Goal: Information Seeking & Learning: Learn about a topic

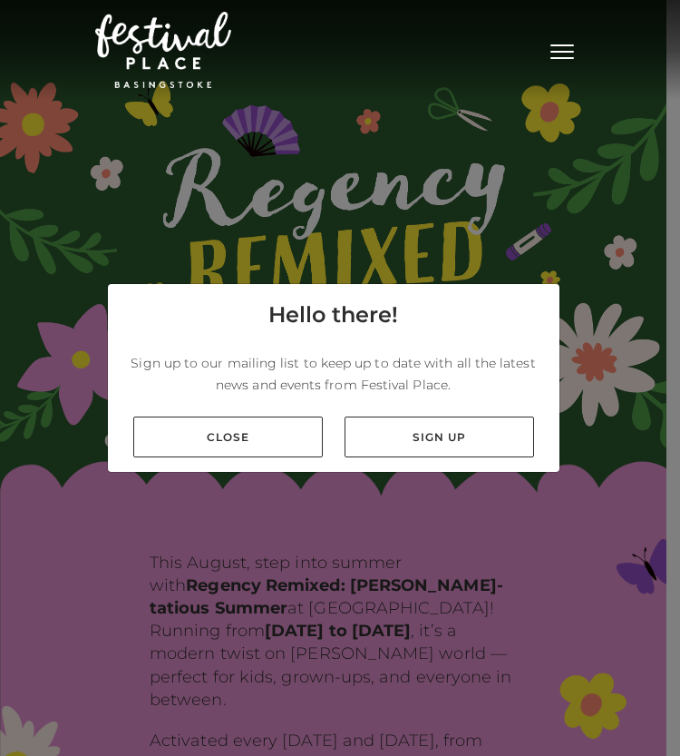
click at [562, 57] on span "Toggle navigation" at bounding box center [563, 58] width 24 height 2
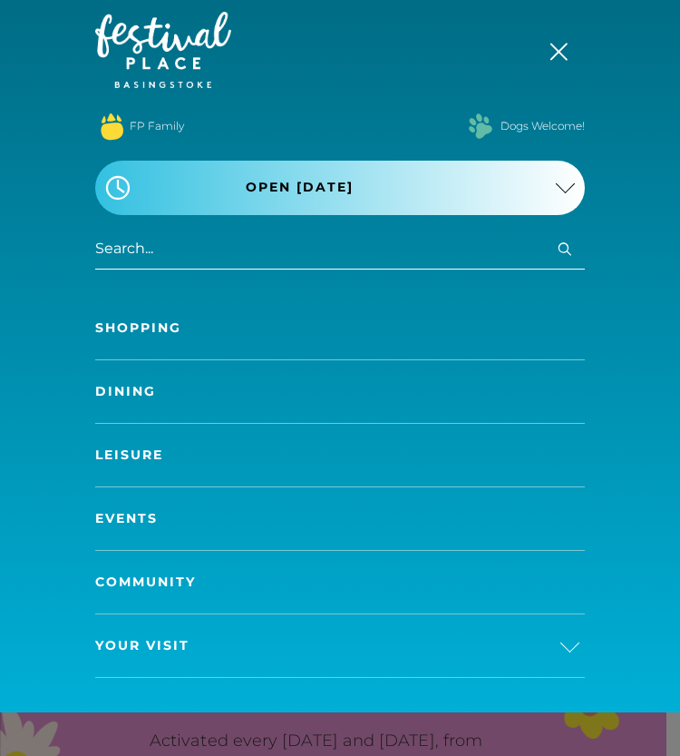
click at [172, 573] on link "Community" at bounding box center [340, 582] width 490 height 63
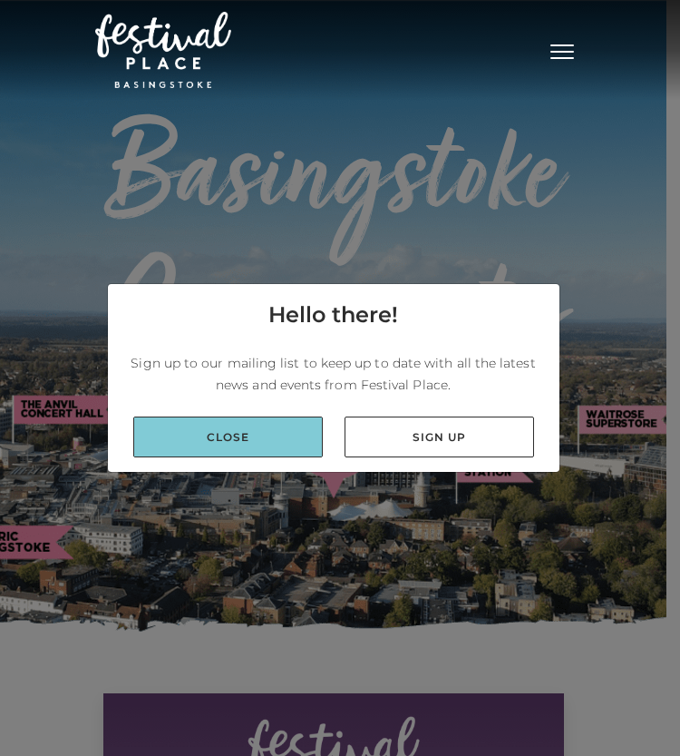
click at [262, 433] on link "Close" at bounding box center [228, 436] width 190 height 41
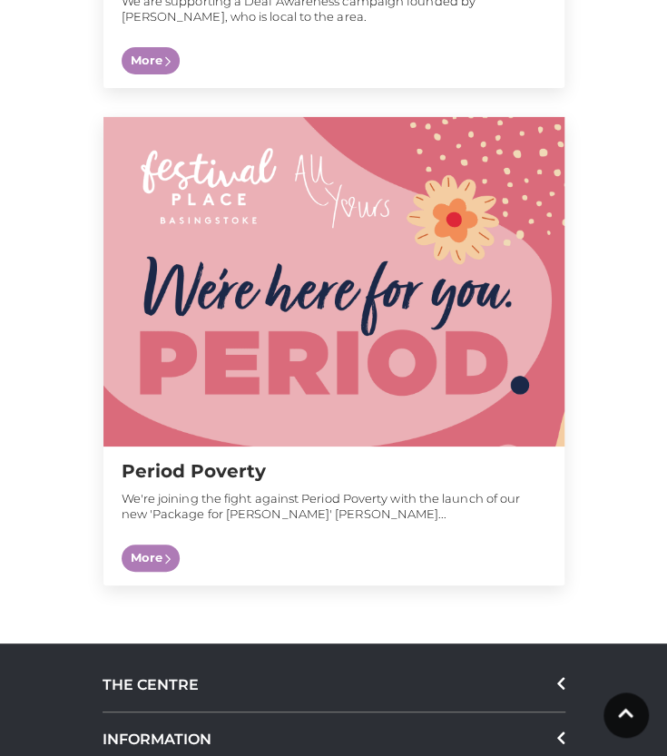
scroll to position [8041, 0]
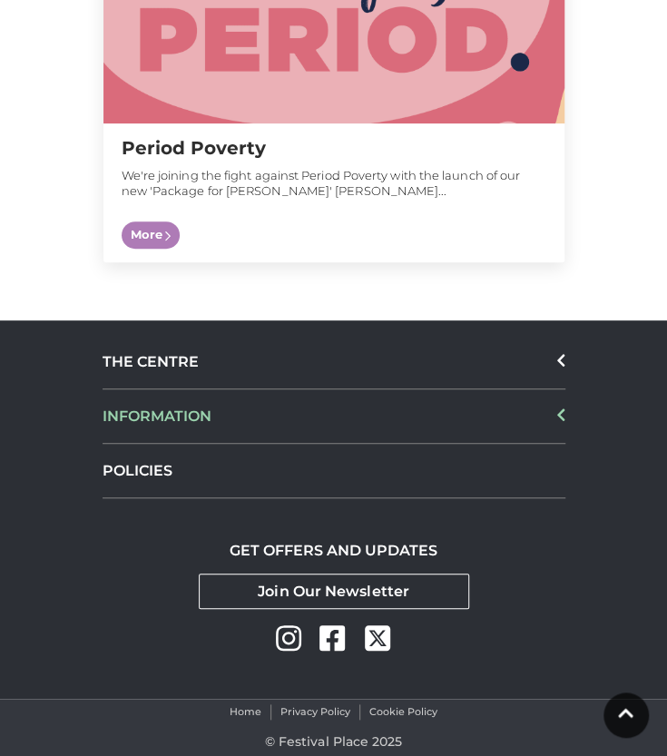
click at [247, 431] on div "INFORMATION" at bounding box center [333, 416] width 463 height 54
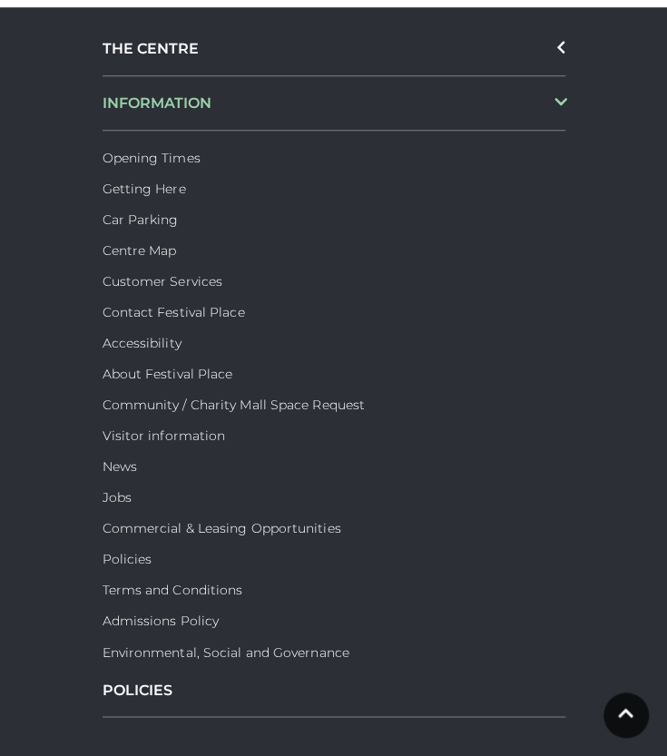
scroll to position [8355, 0]
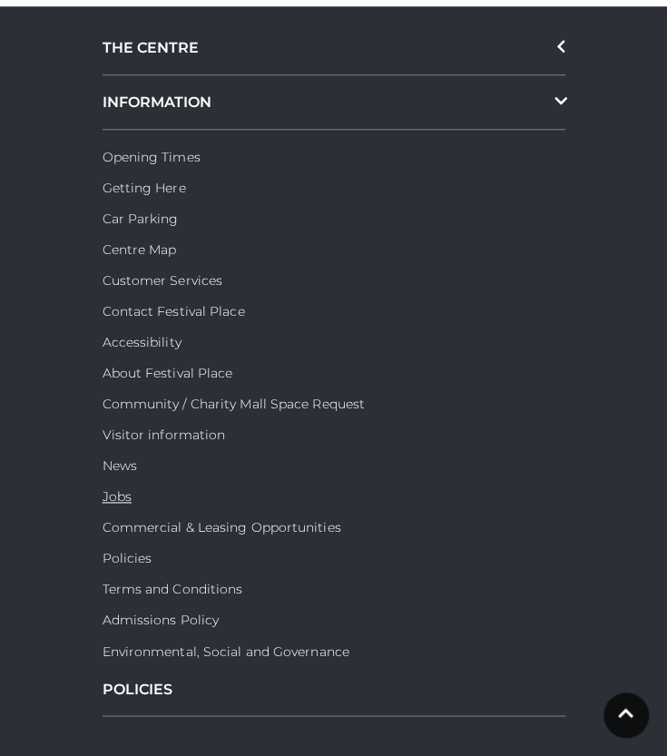
click at [112, 494] on link "Jobs" at bounding box center [116, 496] width 29 height 16
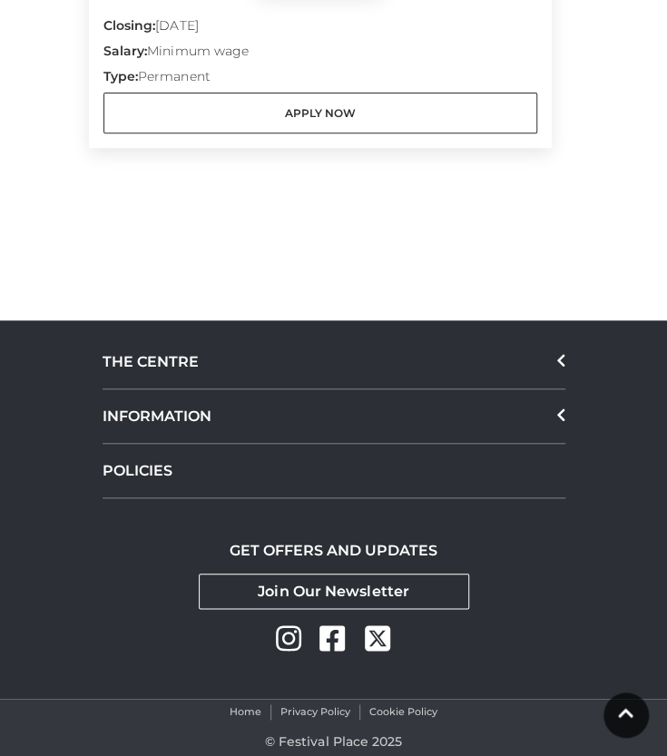
scroll to position [4154, 0]
click at [198, 467] on div "POLICIES" at bounding box center [333, 471] width 463 height 54
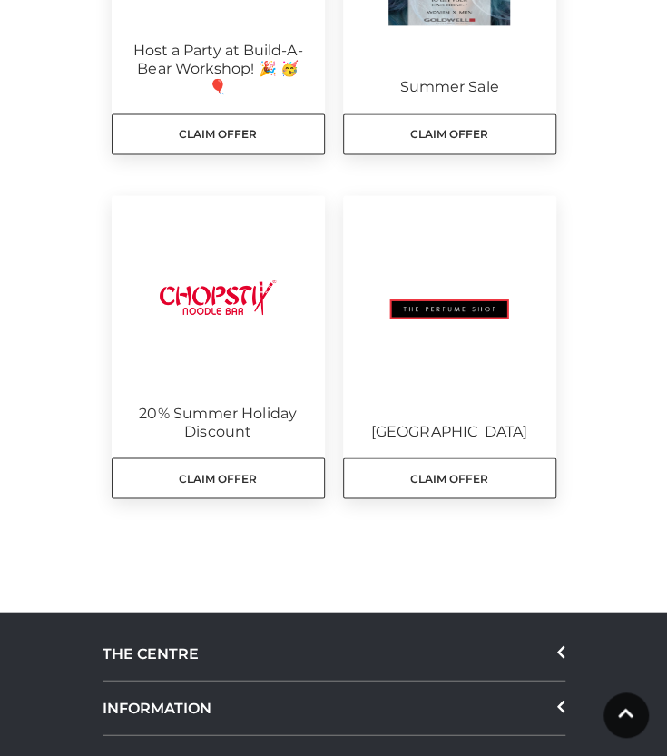
scroll to position [1039, 0]
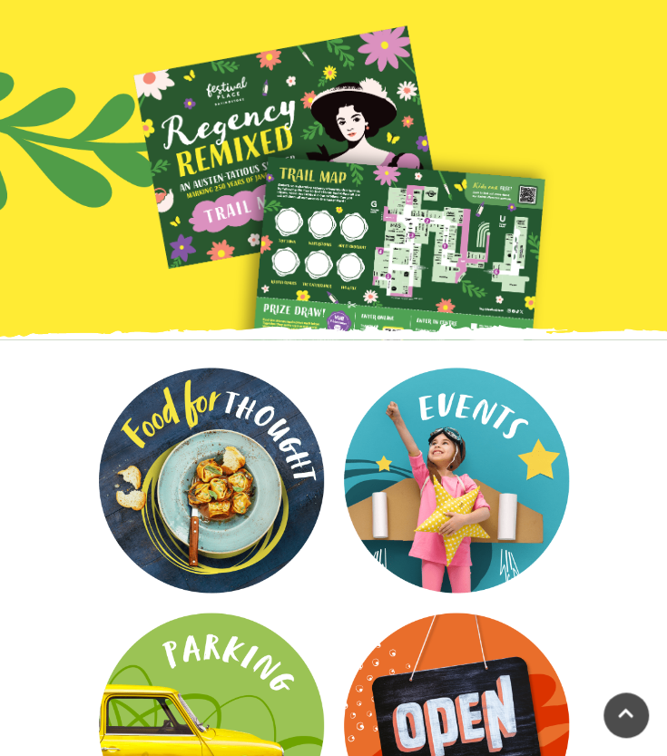
scroll to position [2279, 0]
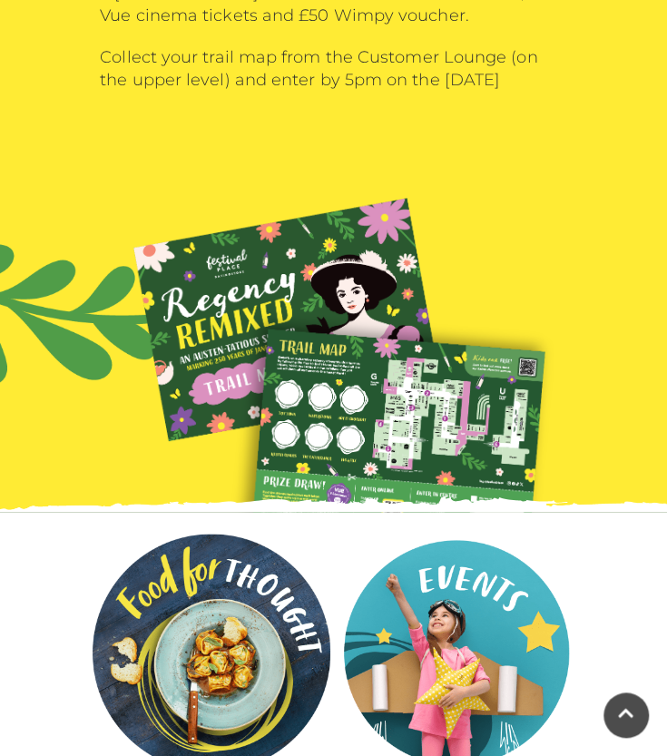
click at [201, 533] on video at bounding box center [212, 652] width 238 height 238
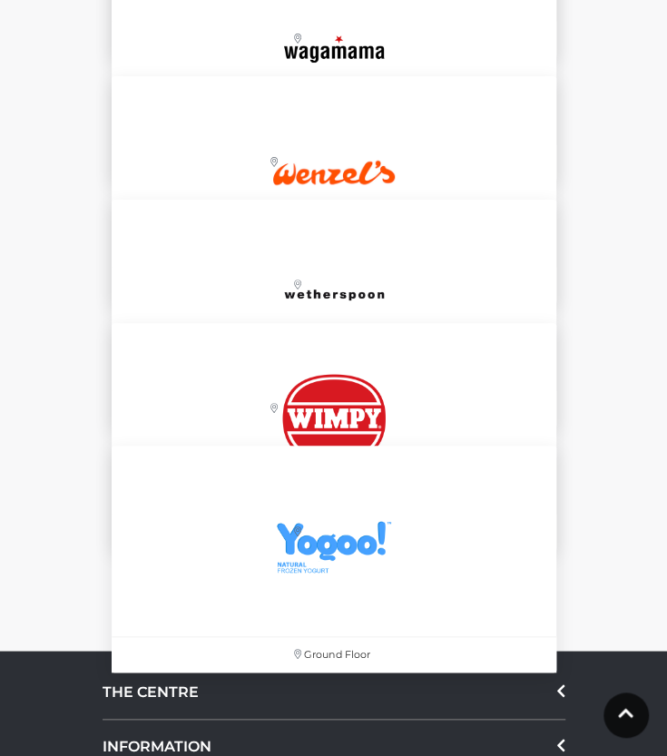
scroll to position [6013, 0]
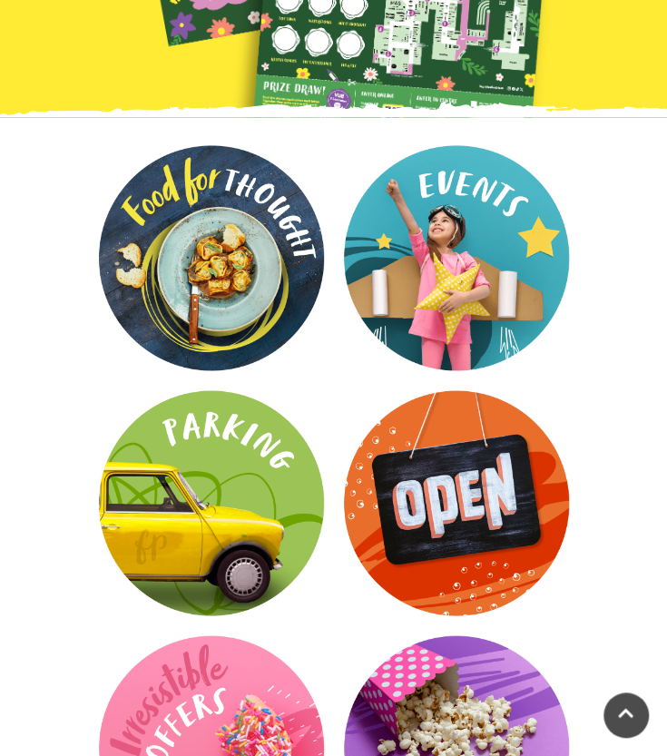
scroll to position [2674, 0]
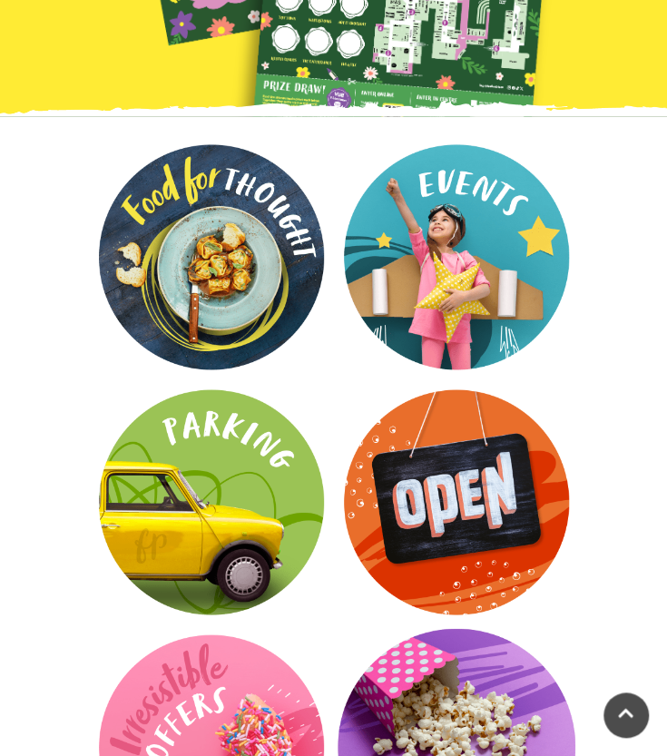
click at [478, 628] on video at bounding box center [456, 747] width 238 height 238
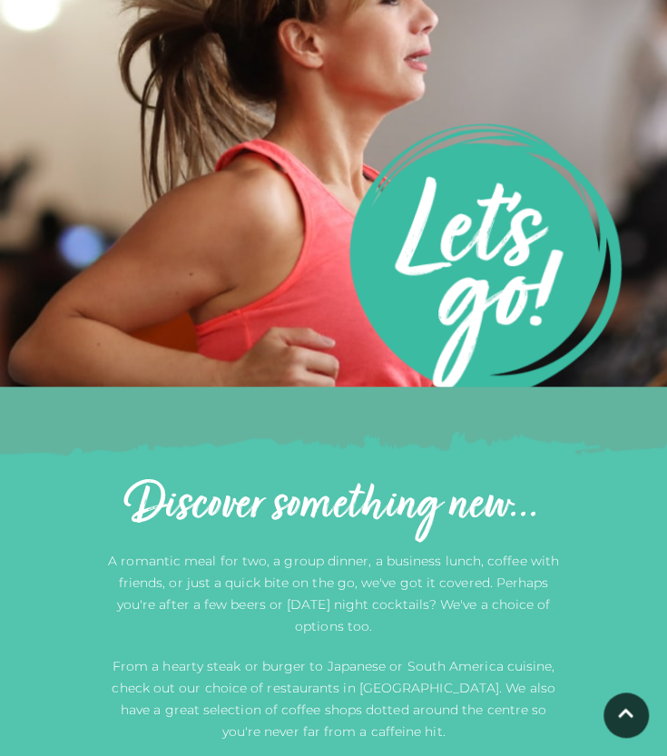
scroll to position [193, 0]
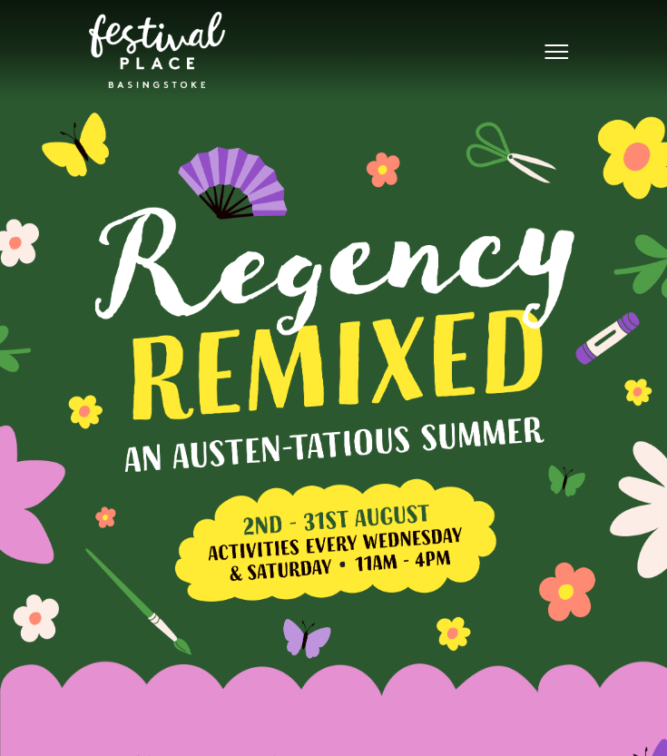
click at [557, 52] on span "Toggle navigation" at bounding box center [556, 52] width 24 height 2
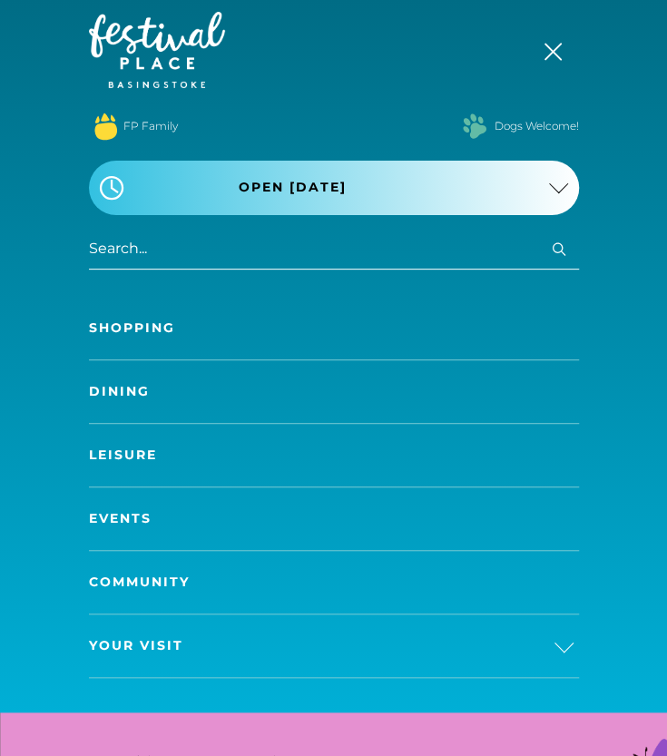
click at [130, 449] on link "Leisure" at bounding box center [334, 455] width 490 height 63
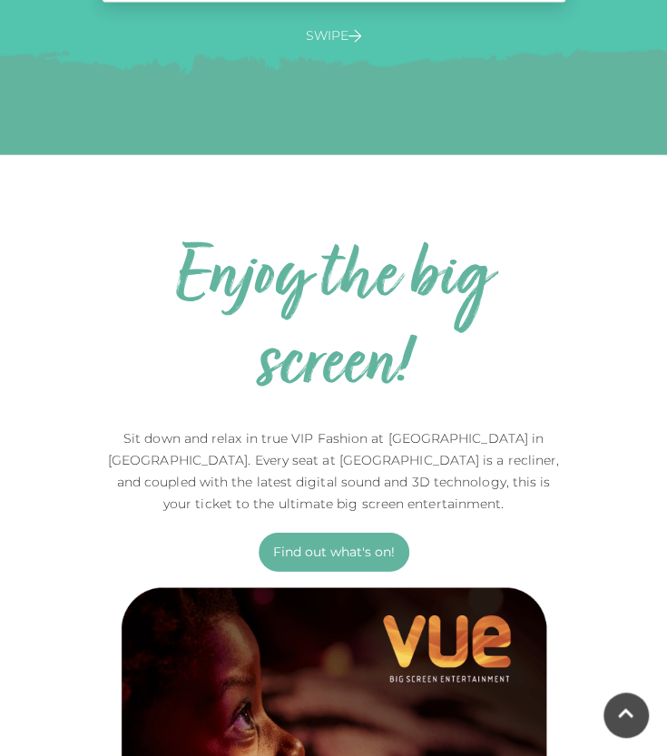
scroll to position [1666, 0]
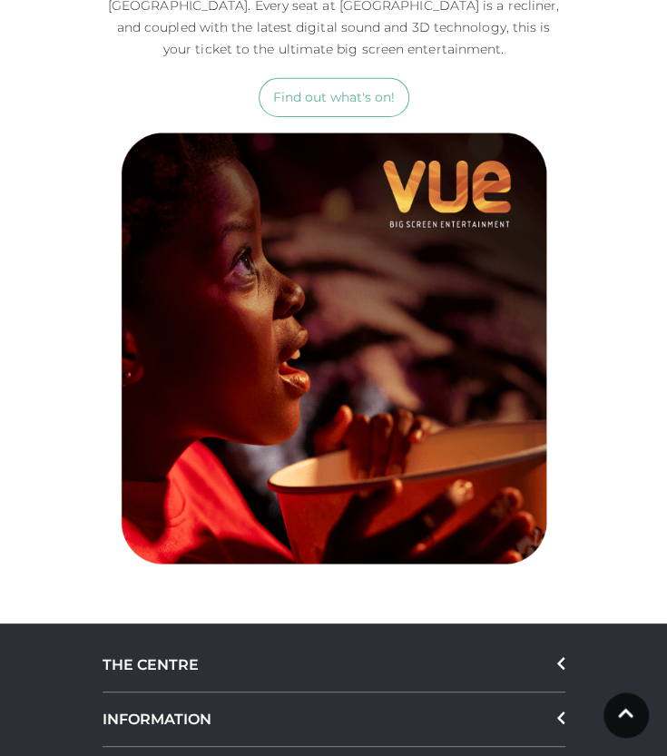
click at [345, 80] on link "Find out what's on!" at bounding box center [334, 97] width 151 height 39
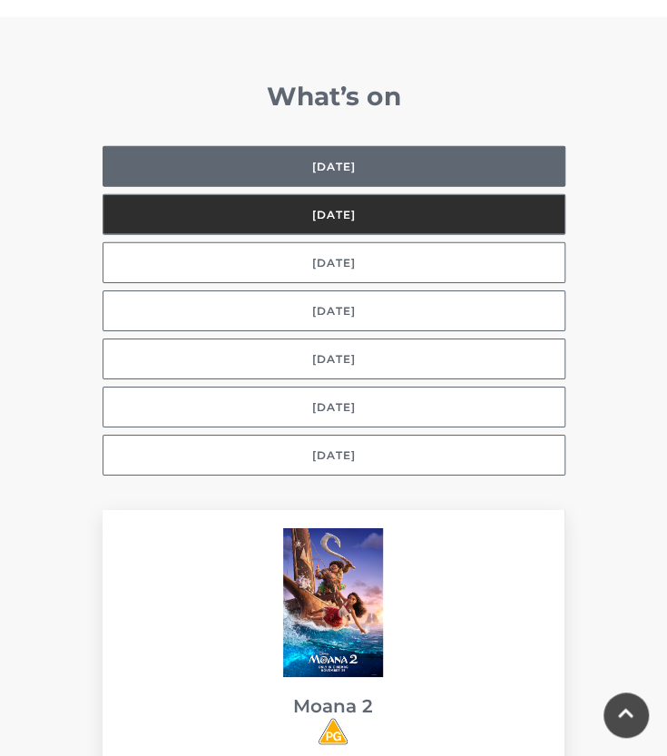
scroll to position [1385, 0]
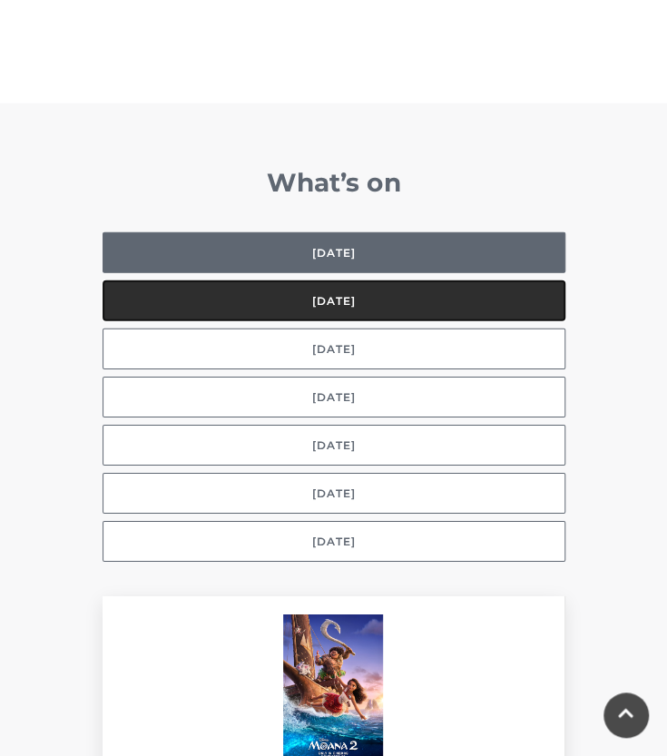
click at [352, 293] on button "[DATE]" at bounding box center [333, 300] width 463 height 41
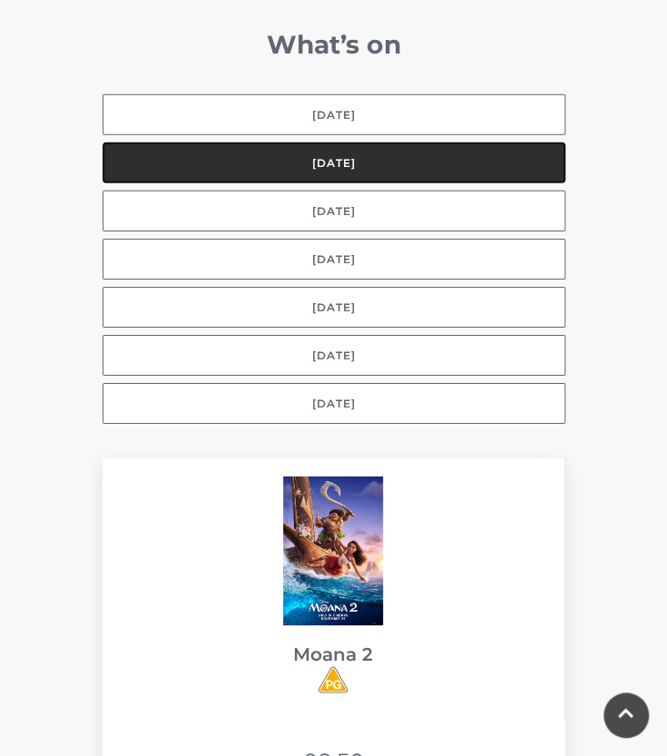
scroll to position [1519, 0]
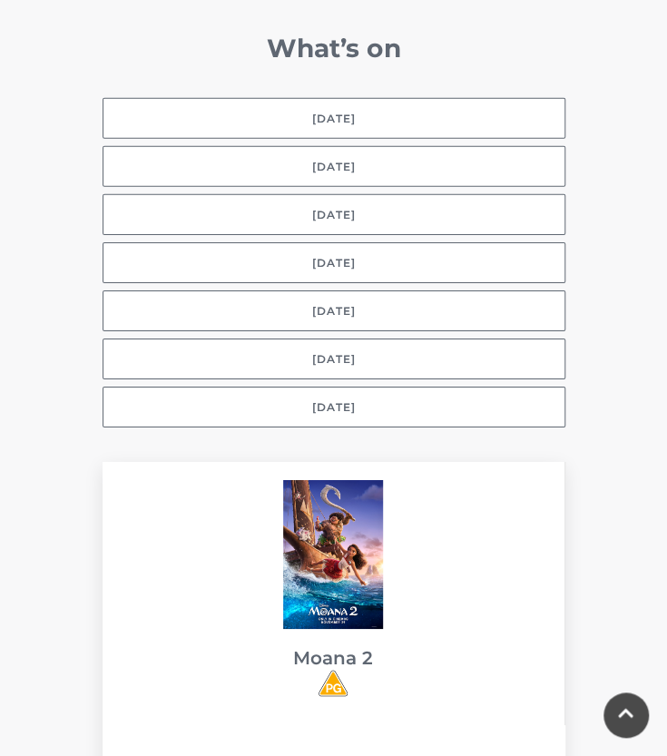
click at [352, 193] on div "Selected day Today Tomorrow Thursday Friday Saturday Sunday Monday" at bounding box center [334, 262] width 490 height 329
